Goal: Task Accomplishment & Management: Manage account settings

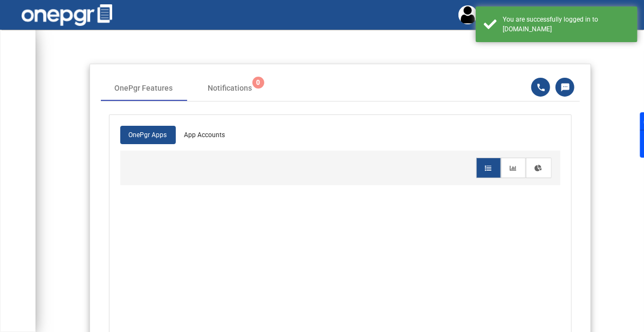
scroll to position [1, 0]
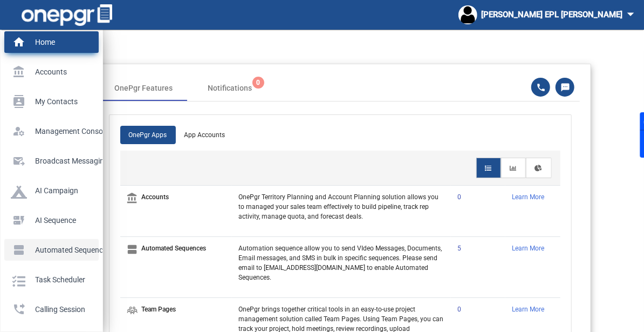
click at [43, 256] on p "Automated Sequences" at bounding box center [49, 250] width 77 height 16
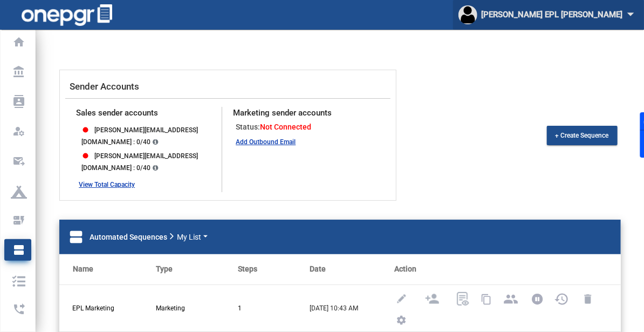
click at [588, 12] on div "[PERSON_NAME] [PERSON_NAME] arrow_drop_down" at bounding box center [549, 15] width 180 height 20
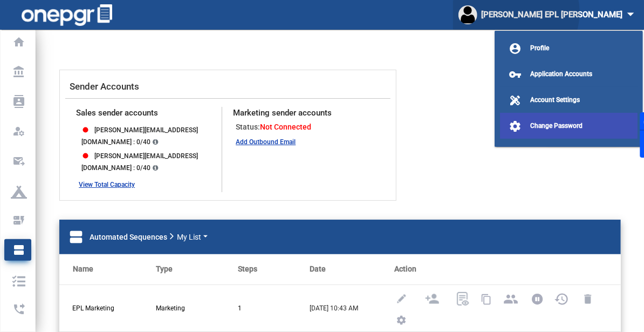
scroll to position [17, 0]
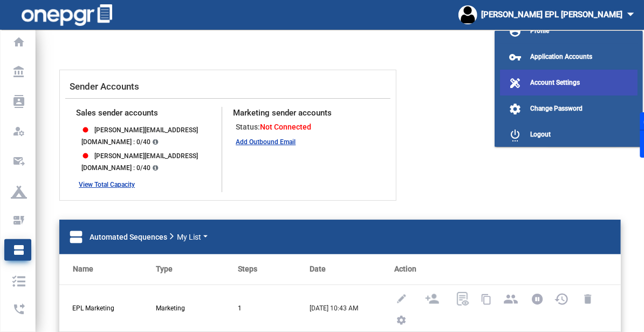
click at [556, 80] on span "Account Settings" at bounding box center [555, 83] width 50 height 8
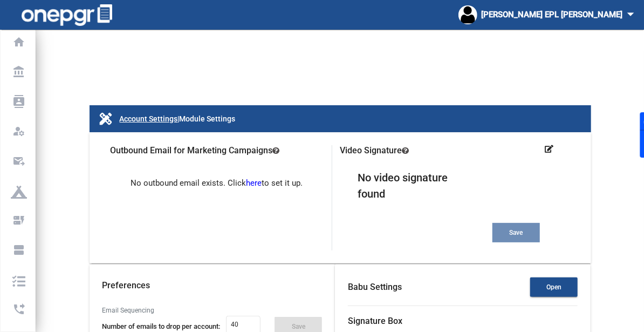
type input "8prktgmbkdlgg2mz41b4"
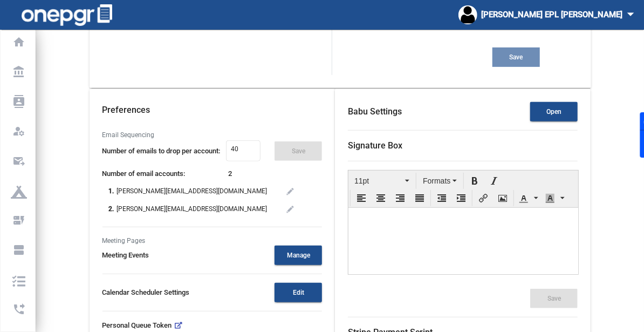
scroll to position [173, 0]
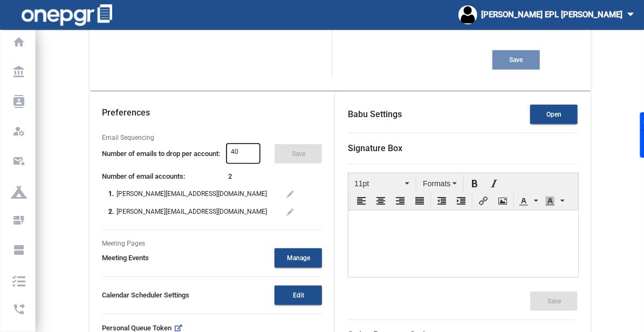
click at [231, 141] on div "40" at bounding box center [243, 152] width 24 height 22
click at [231, 148] on input "40" at bounding box center [243, 152] width 24 height 8
type input "4"
type input "50"
click at [288, 144] on button "Save" at bounding box center [298, 153] width 47 height 19
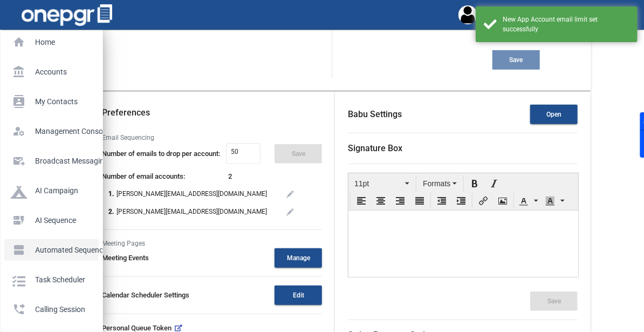
click at [29, 249] on p "Automated Sequences" at bounding box center [49, 250] width 77 height 16
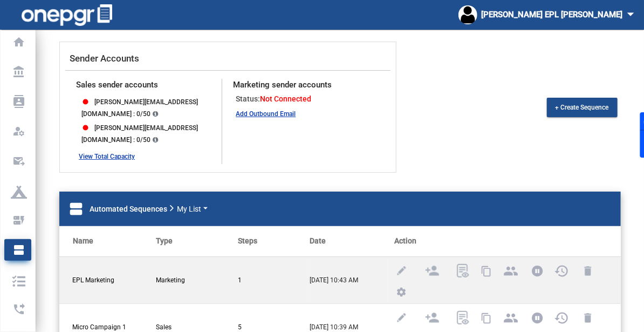
scroll to position [28, 0]
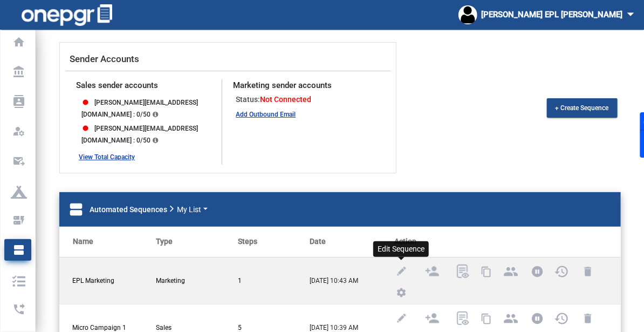
click at [405, 264] on img at bounding box center [401, 270] width 13 height 13
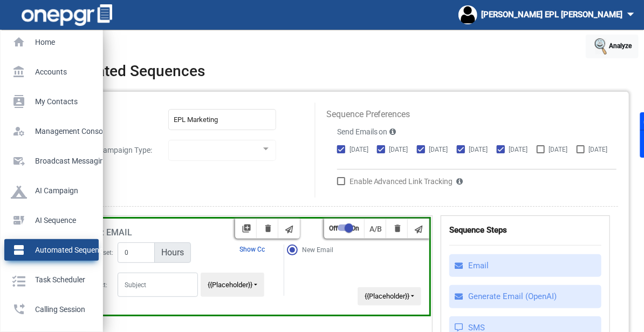
click at [16, 250] on p "Automated Sequences" at bounding box center [49, 250] width 77 height 16
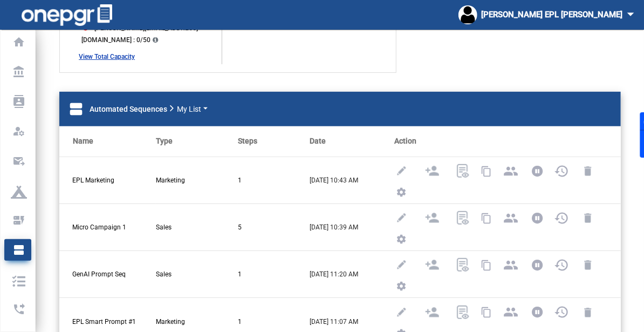
scroll to position [127, 0]
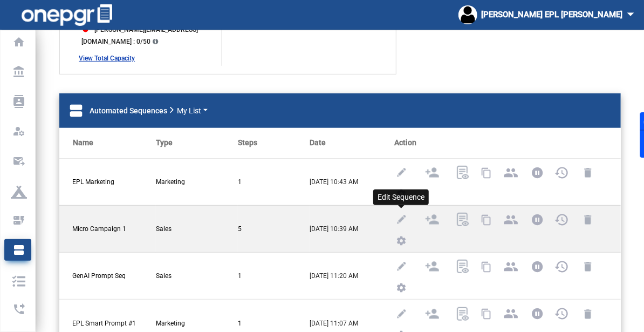
click at [395, 213] on img at bounding box center [401, 219] width 13 height 13
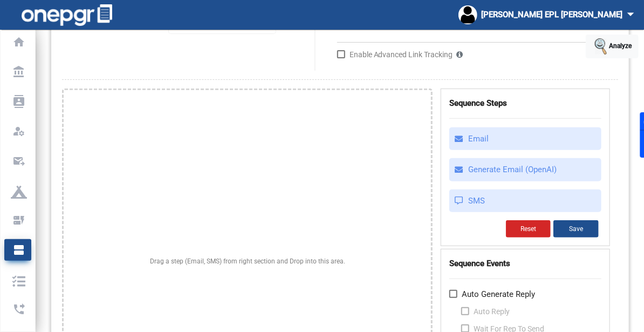
type input "Micro Campaign 1"
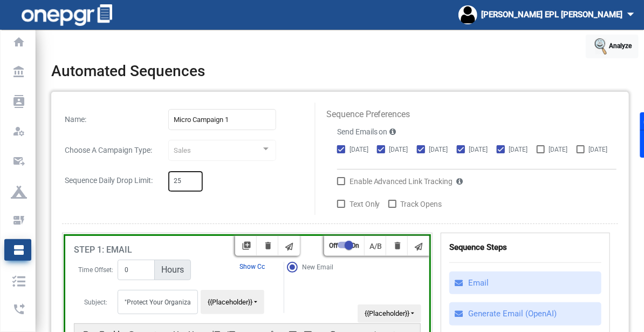
click at [183, 178] on input "25" at bounding box center [186, 182] width 24 height 8
type input "2"
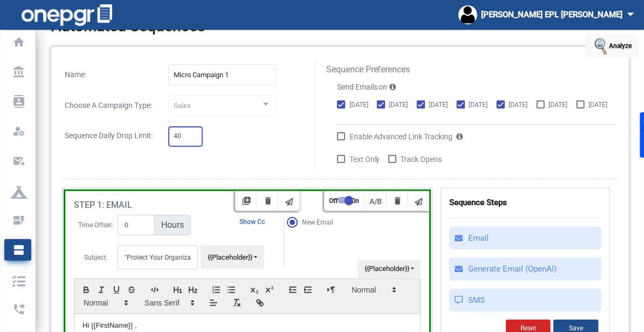
scroll to position [46, 0]
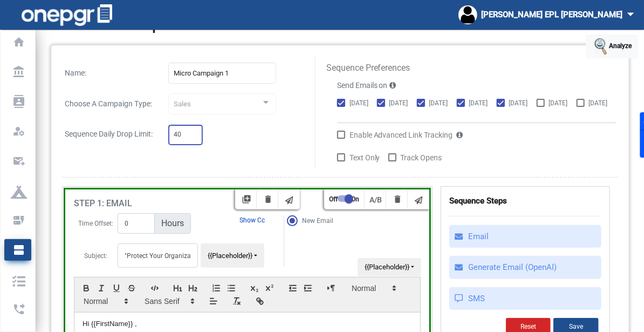
type input "4"
type input "50"
click at [586, 327] on button "Save" at bounding box center [576, 326] width 45 height 17
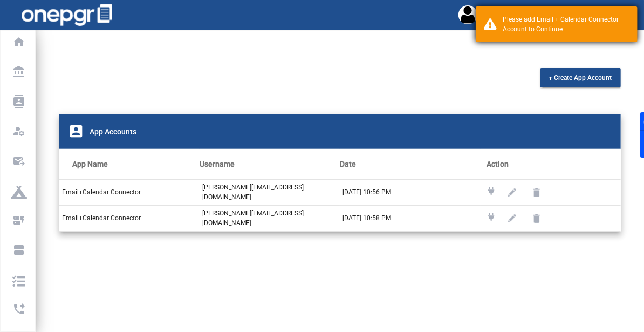
click at [531, 28] on div "Please add Email + Calendar Connector Account to Continue" at bounding box center [566, 24] width 127 height 19
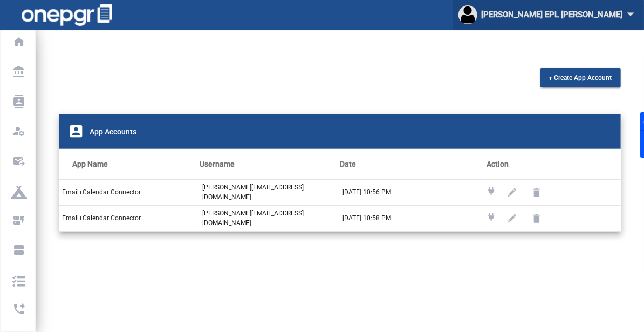
click at [578, 18] on div "[PERSON_NAME] [PERSON_NAME] arrow_drop_down" at bounding box center [549, 15] width 180 height 20
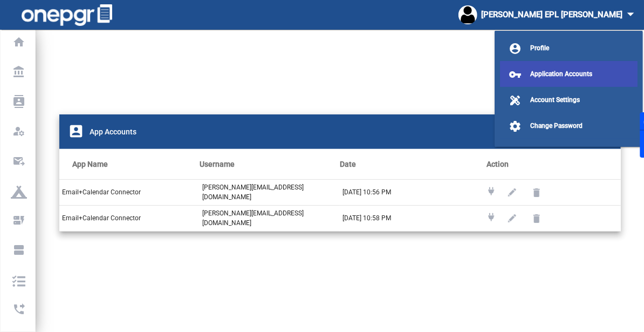
click at [540, 74] on span "Application Accounts" at bounding box center [561, 74] width 62 height 8
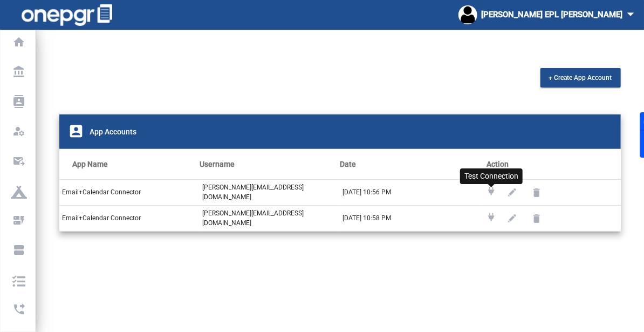
click at [491, 187] on icon at bounding box center [492, 191] width 6 height 8
click at [637, 68] on div "+ Create App Account account_box App Accounts App Name Username Date Action Ema…" at bounding box center [340, 242] width 608 height 349
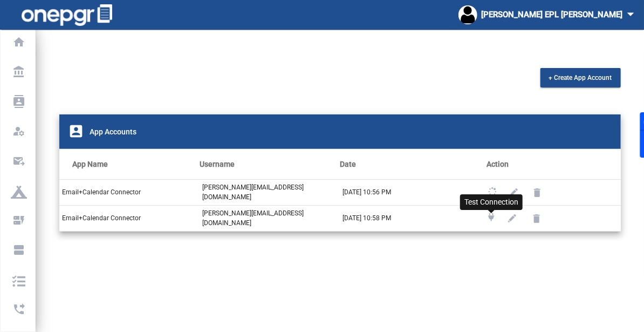
click at [491, 213] on icon at bounding box center [492, 217] width 6 height 8
click at [381, 154] on th "Date" at bounding box center [410, 164] width 140 height 30
click at [357, 230] on div "+ Create App Account account_box App Accounts App Name Username Date Action Ema…" at bounding box center [340, 242] width 608 height 349
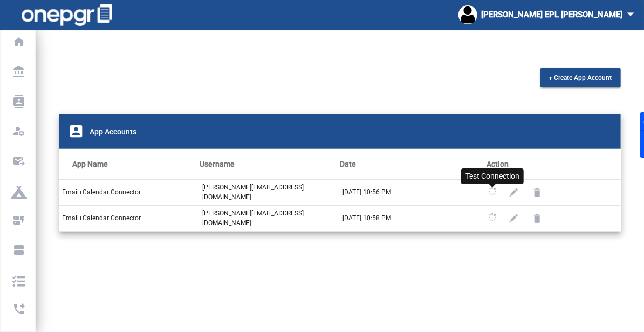
click at [492, 187] on icon at bounding box center [493, 192] width 10 height 10
click at [492, 187] on icon at bounding box center [492, 191] width 9 height 9
click at [492, 187] on icon at bounding box center [493, 191] width 8 height 8
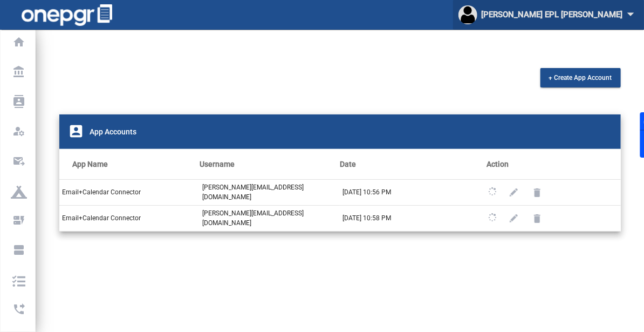
click at [556, 19] on div "[PERSON_NAME] [PERSON_NAME] arrow_drop_down" at bounding box center [549, 15] width 180 height 20
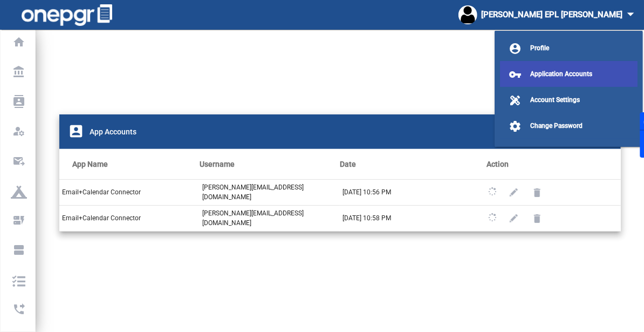
click at [551, 70] on span "Application Accounts" at bounding box center [561, 74] width 62 height 8
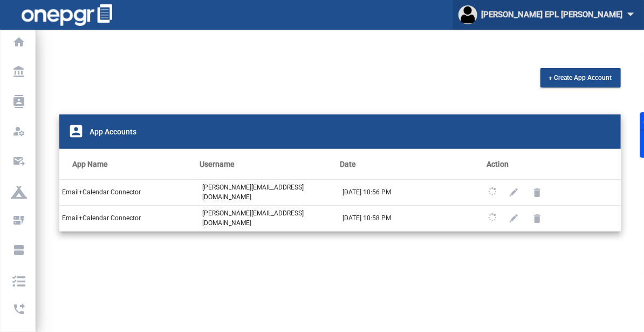
click at [586, 12] on div "[PERSON_NAME] [PERSON_NAME] arrow_drop_down" at bounding box center [549, 15] width 180 height 20
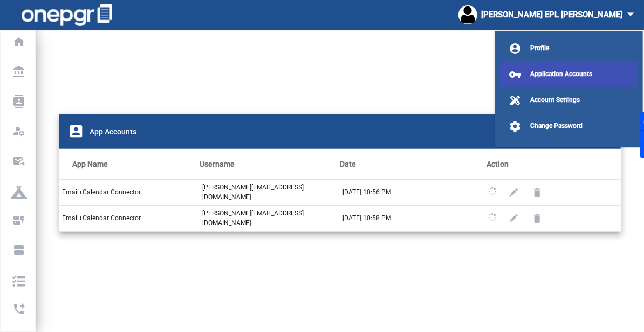
click at [567, 85] on button "vpn_key Application Accounts" at bounding box center [569, 74] width 138 height 26
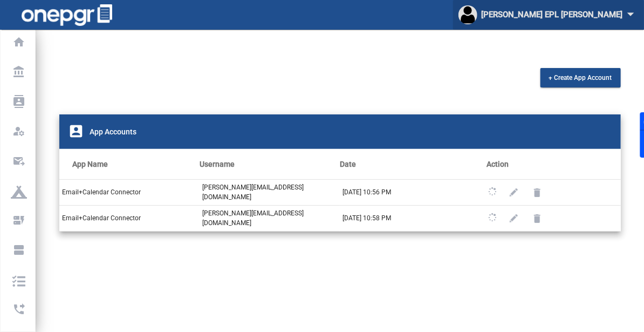
click at [584, 9] on div "[PERSON_NAME] [PERSON_NAME] arrow_drop_down" at bounding box center [549, 15] width 180 height 20
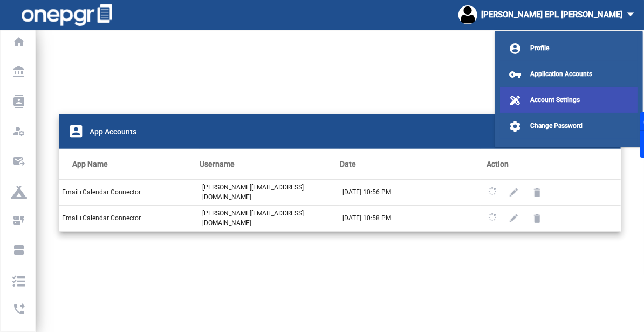
click at [542, 104] on button "design_services Account Settings" at bounding box center [569, 100] width 138 height 26
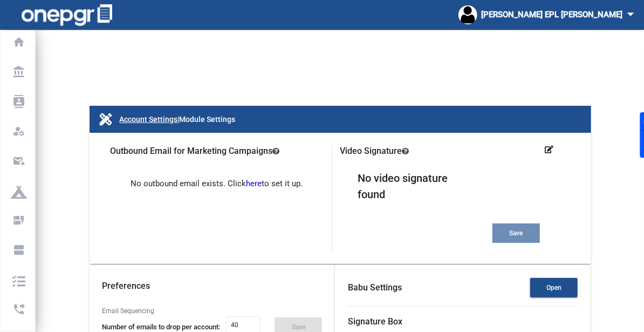
type input "50"
type input "8prktgmbkdlgg2mz41b4"
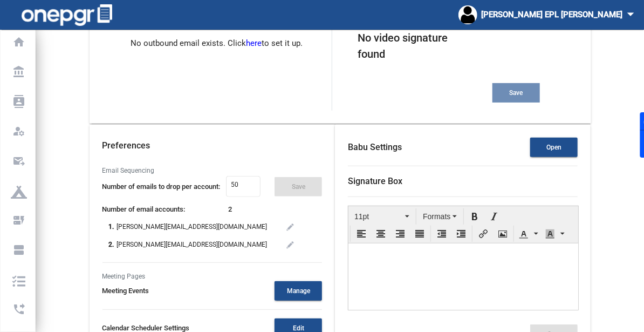
scroll to position [141, 0]
click at [231, 181] on input "50" at bounding box center [243, 185] width 24 height 8
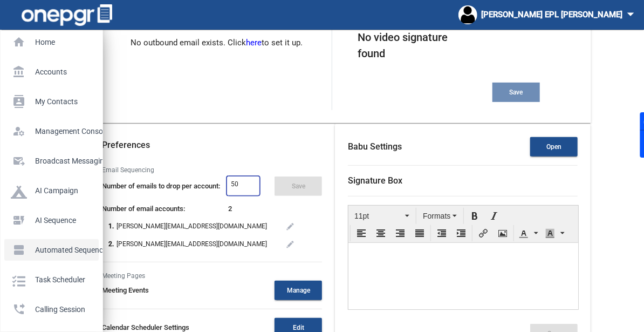
click at [21, 249] on p "Automated Sequences" at bounding box center [49, 250] width 77 height 16
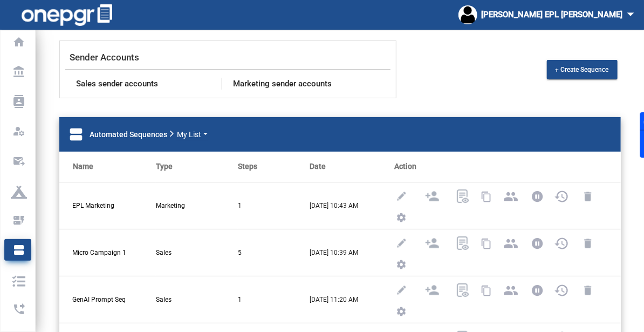
scroll to position [141, 0]
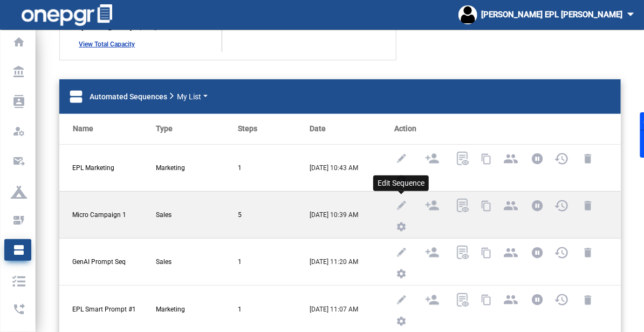
click at [401, 199] on img at bounding box center [401, 205] width 13 height 13
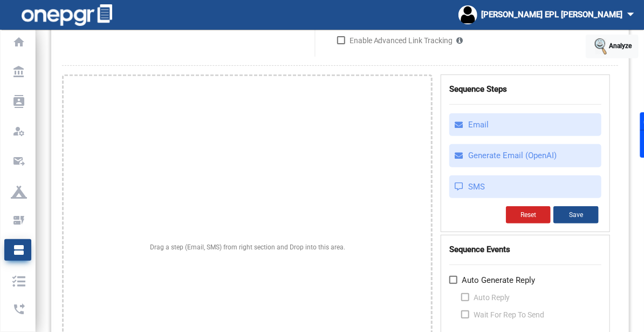
type input "Micro Campaign 1"
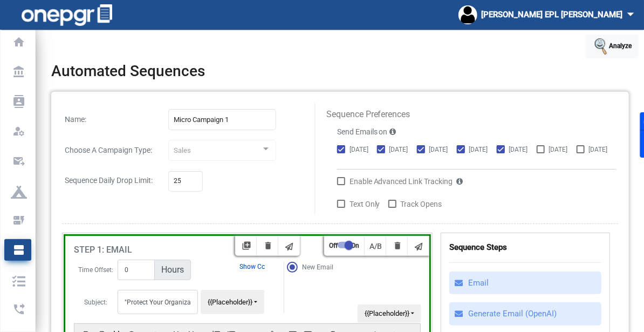
scroll to position [2, 0]
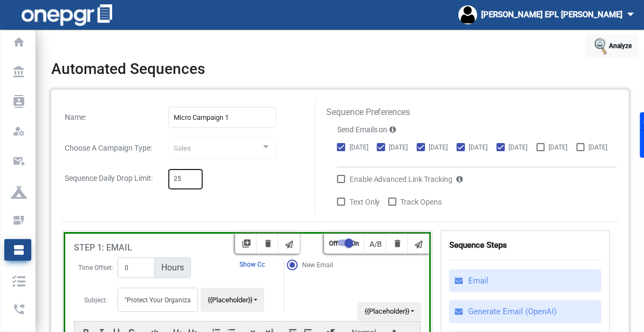
click at [183, 175] on input "25" at bounding box center [186, 179] width 24 height 8
type input "2"
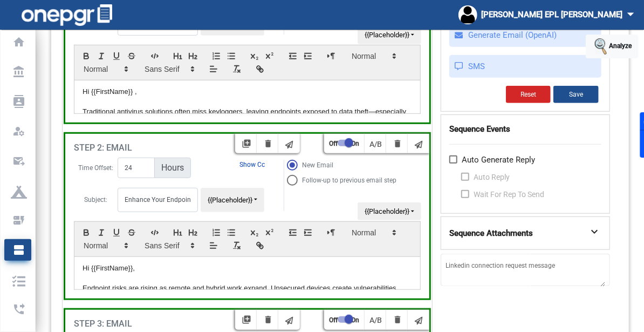
scroll to position [278, 0]
type input "50"
click at [583, 92] on button "Save" at bounding box center [576, 94] width 45 height 17
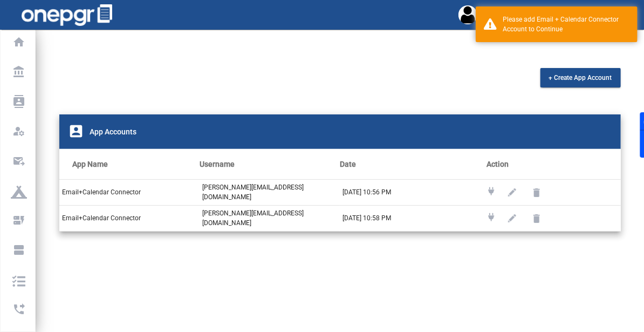
scroll to position [1, 0]
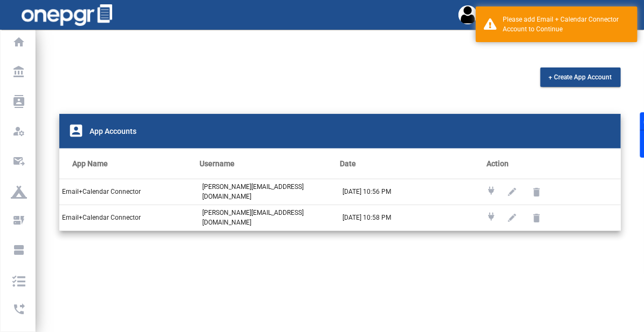
scroll to position [30, 0]
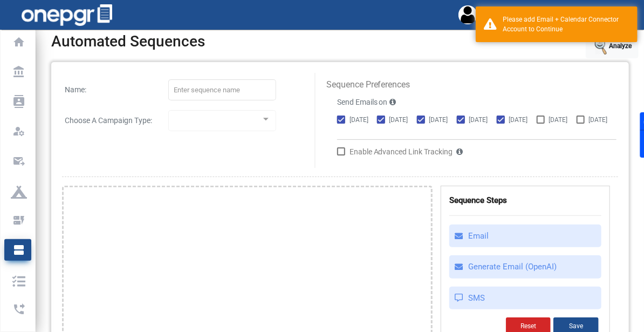
type input "Micro Campaign 1"
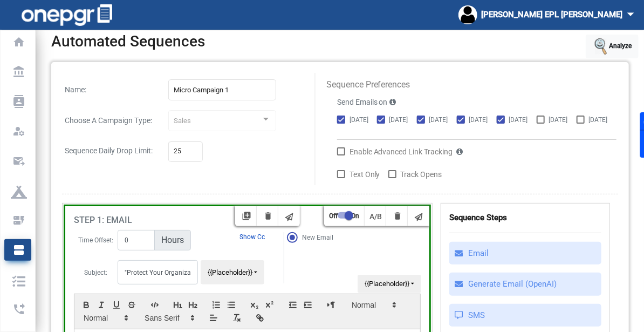
scroll to position [0, 0]
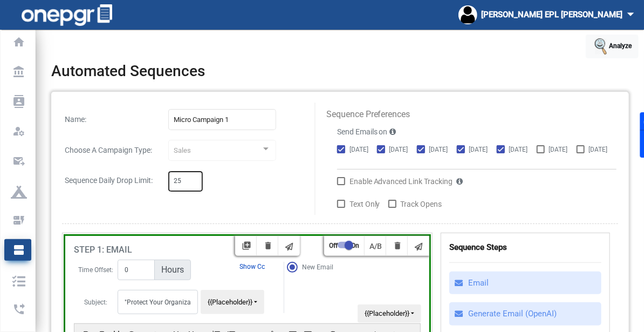
click at [185, 178] on input "25" at bounding box center [186, 182] width 24 height 8
type input "2"
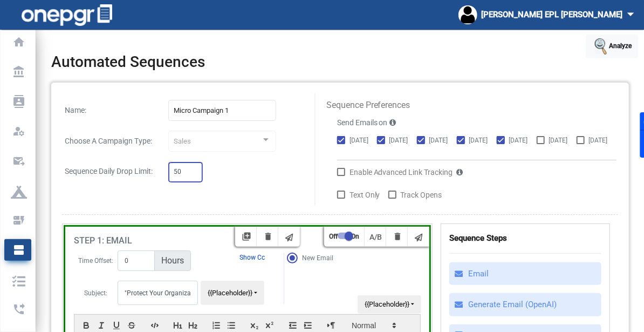
scroll to position [18, 0]
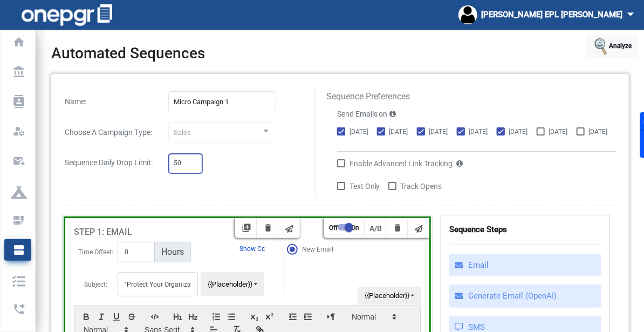
type input "50"
click at [346, 157] on label "Enable Advanced Link Tracking" at bounding box center [395, 163] width 116 height 13
click at [341, 167] on input "Enable Advanced Link Tracking" at bounding box center [341, 167] width 1 height 1
checkbox input "true"
click at [343, 182] on div at bounding box center [341, 186] width 8 height 8
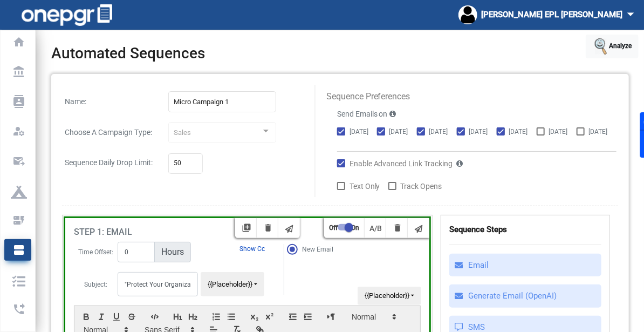
click at [341, 190] on input "Text Only" at bounding box center [341, 190] width 1 height 1
checkbox input "true"
click at [414, 180] on span "Track Opens" at bounding box center [422, 186] width 42 height 13
click at [392, 190] on input "Track Opens" at bounding box center [392, 190] width 1 height 1
checkbox input "true"
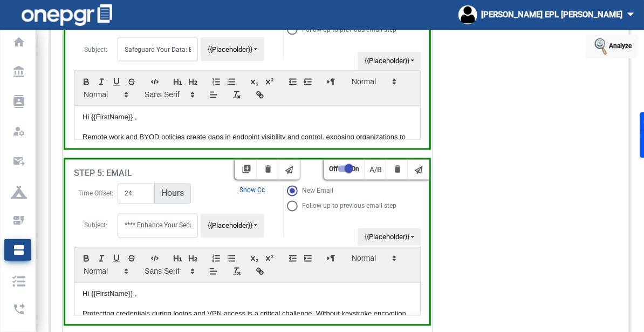
scroll to position [781, 0]
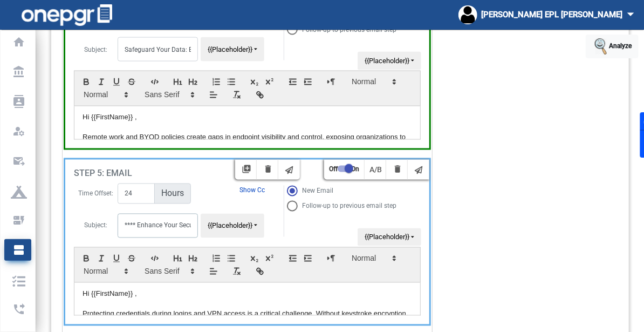
drag, startPoint x: 134, startPoint y: 217, endPoint x: 80, endPoint y: 222, distance: 54.8
click at [80, 222] on tr "Subject: **** Enhance Your Security: Protecting Credentials During Login and VP…" at bounding box center [178, 226] width 208 height 43
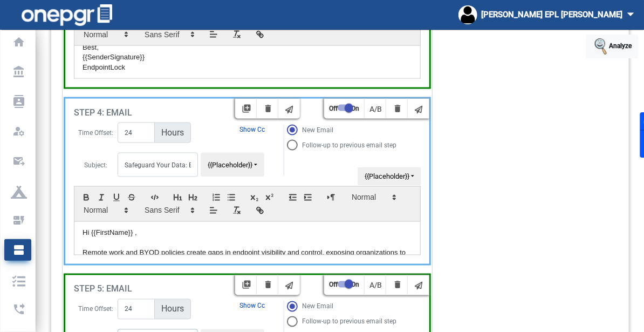
scroll to position [659, 0]
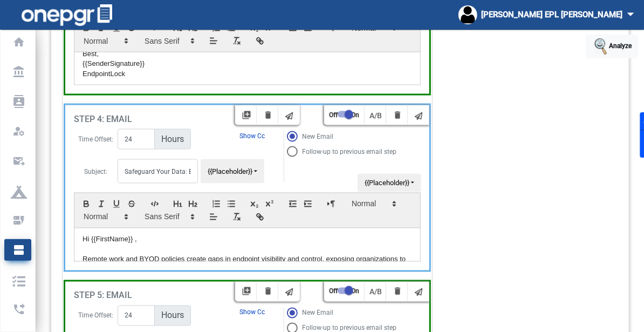
type input "Enhance Your Security: Protecting Credentials During Login and VPN Access"
click at [158, 166] on input "Safeguard Your Data: Effective Solutions for BYOD Risk Management" at bounding box center [158, 171] width 80 height 24
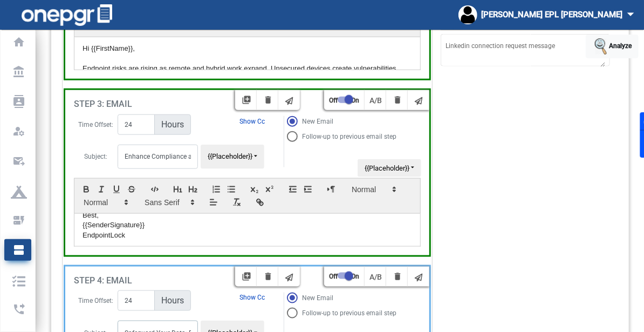
scroll to position [431, 0]
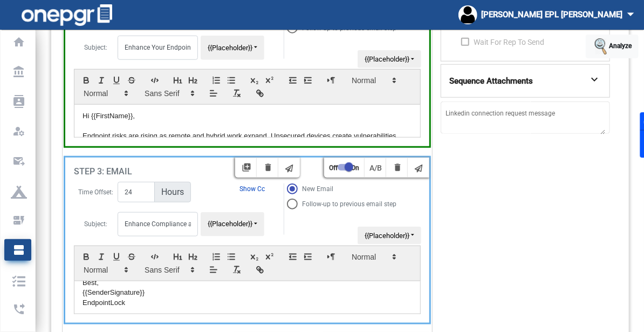
type input "Safeguard Your Data: Effective Solutions for BYOD Risk Management"
click at [179, 298] on p "EndpointLock" at bounding box center [248, 303] width 330 height 10
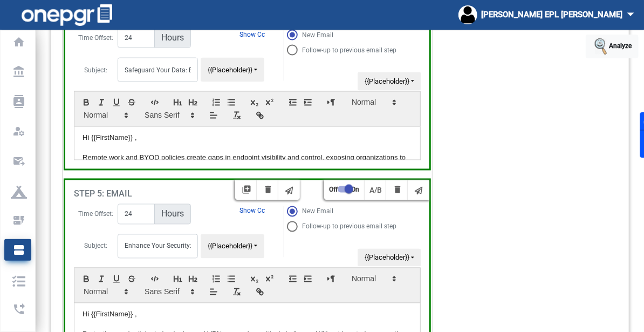
scroll to position [801, 0]
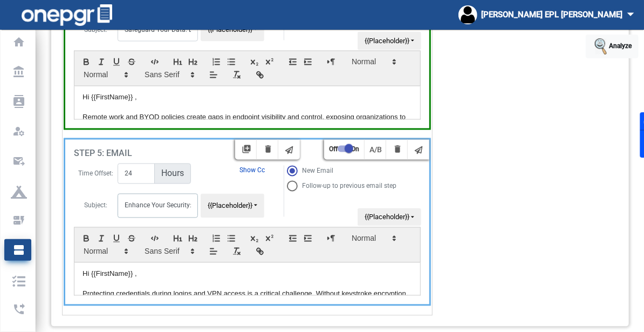
click at [174, 194] on input "Enhance Your Security: Protecting Credentials During Login and VPN Access" at bounding box center [158, 206] width 80 height 24
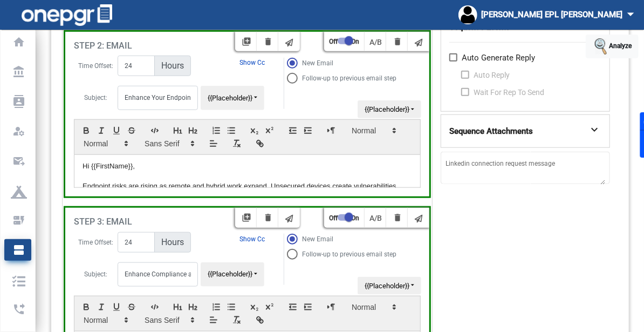
scroll to position [0, 0]
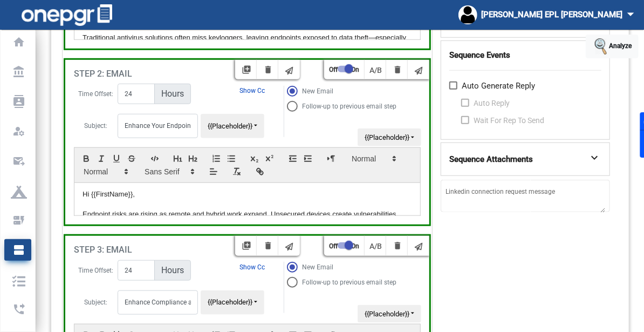
click at [596, 158] on div "expand_more" at bounding box center [595, 159] width 13 height 17
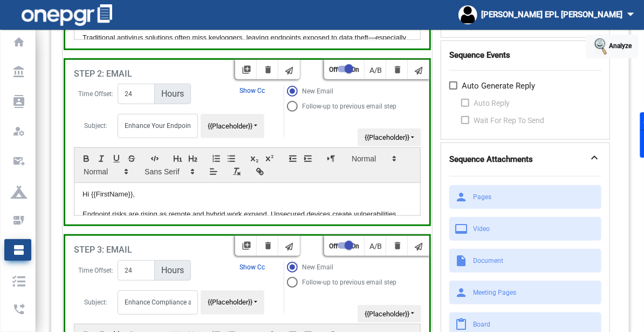
click at [596, 158] on div "expand_less" at bounding box center [595, 159] width 13 height 17
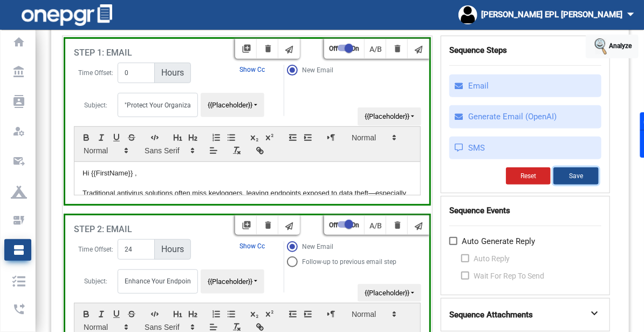
click at [588, 172] on button "Save" at bounding box center [576, 175] width 45 height 17
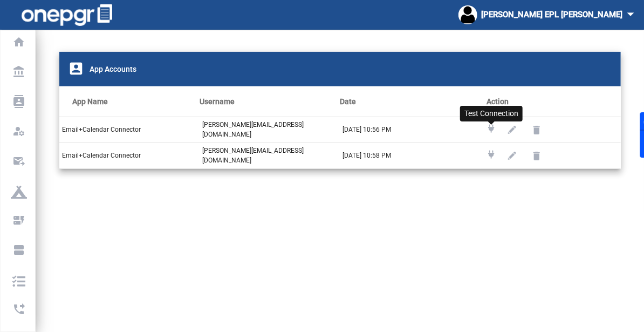
click at [494, 125] on icon at bounding box center [492, 129] width 6 height 8
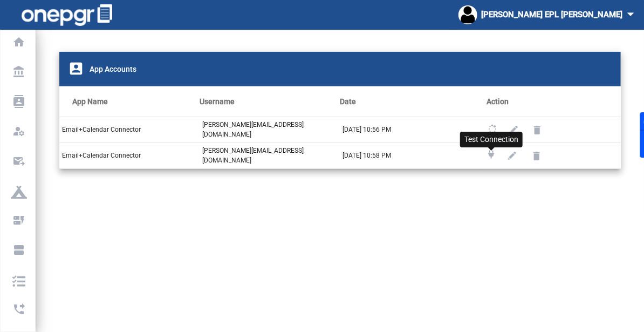
click at [492, 151] on icon at bounding box center [492, 155] width 6 height 8
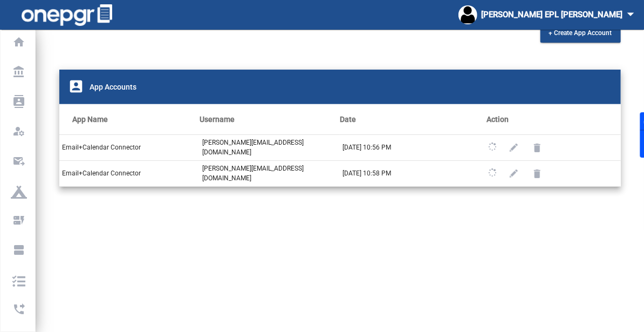
click at [400, 255] on div "+ Create App Account account_box App Accounts App Name Username Date Action Ema…" at bounding box center [340, 197] width 608 height 349
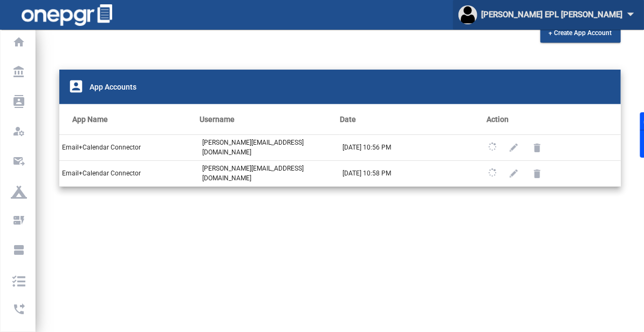
click at [597, 15] on div "[PERSON_NAME] [PERSON_NAME] arrow_drop_down" at bounding box center [549, 15] width 180 height 20
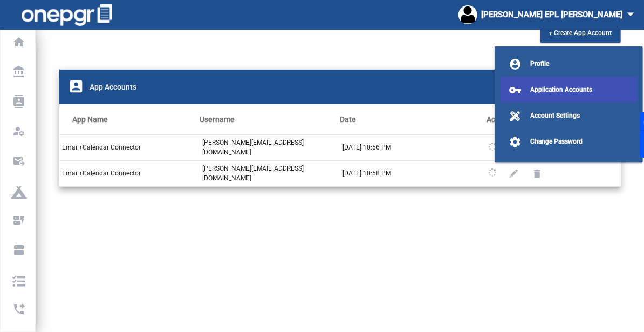
click at [543, 91] on span "Application Accounts" at bounding box center [561, 90] width 62 height 8
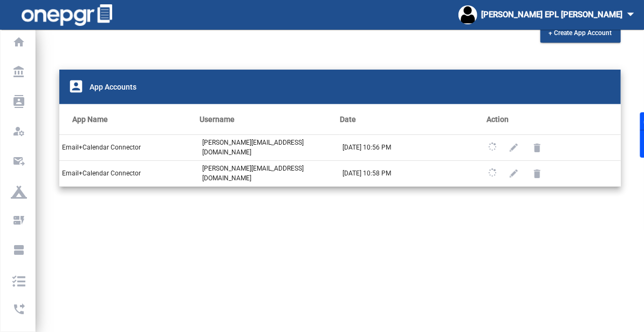
click at [580, 240] on div "+ Create App Account account_box App Accounts App Name Username Date Action Ema…" at bounding box center [340, 197] width 608 height 349
